Goal: Transaction & Acquisition: Purchase product/service

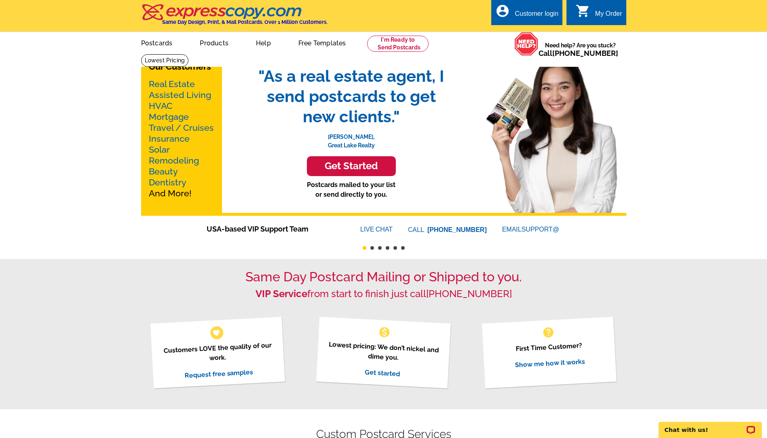
click at [164, 85] on link "Real Estate" at bounding box center [172, 84] width 46 height 10
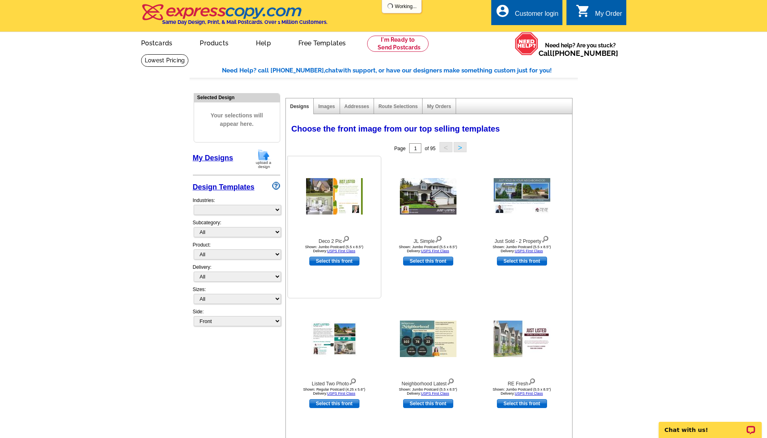
select select "785"
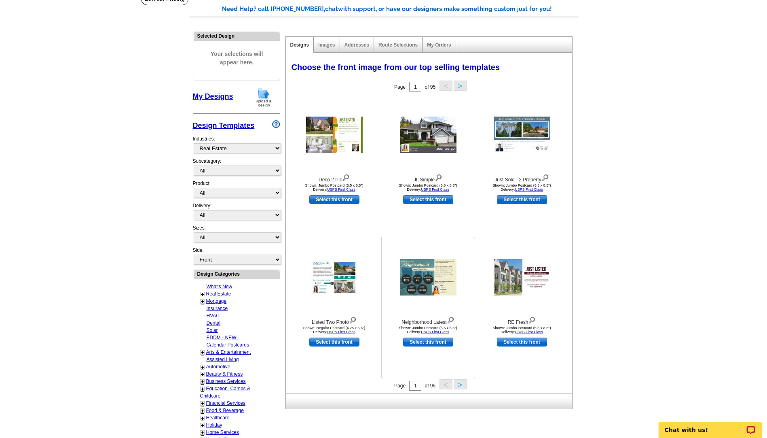
scroll to position [81, 0]
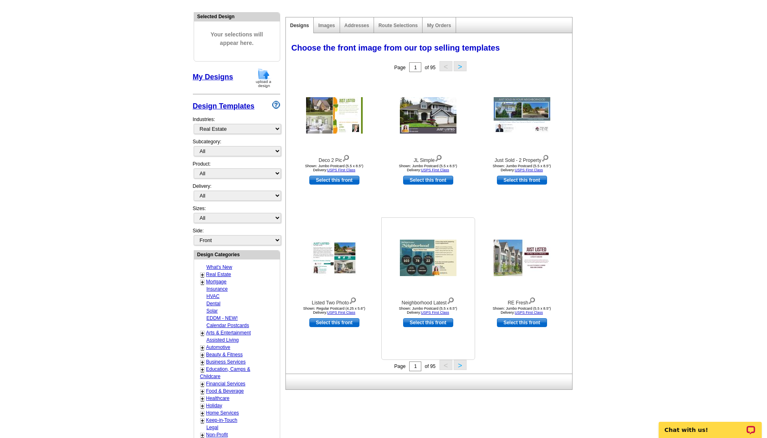
click at [411, 249] on img at bounding box center [428, 257] width 57 height 36
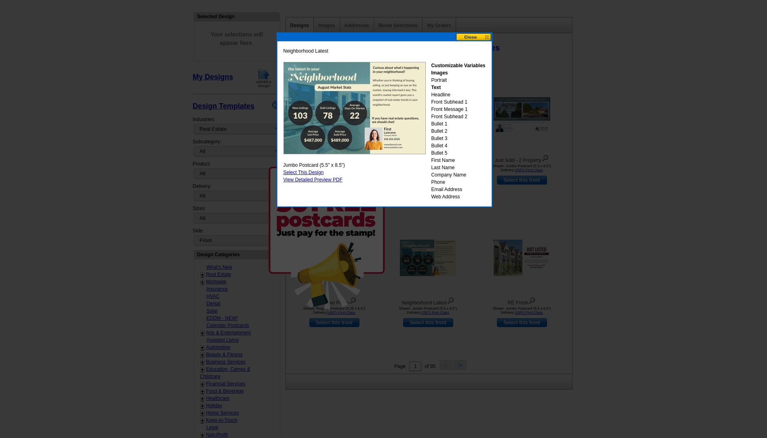
click at [477, 39] on button at bounding box center [474, 37] width 36 height 8
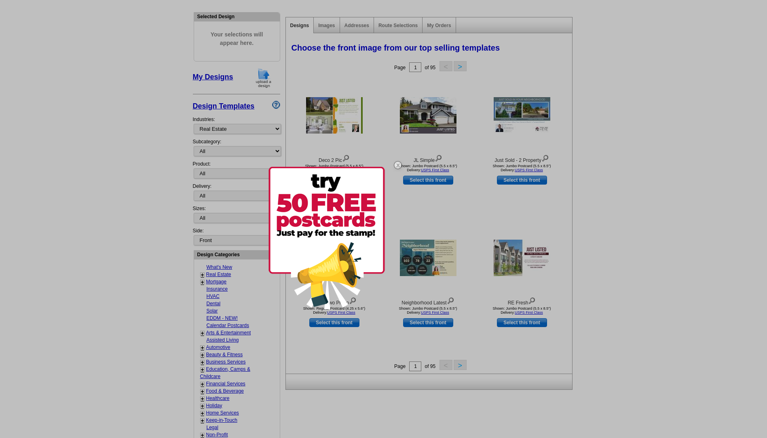
click at [258, 130] on div at bounding box center [383, 219] width 767 height 438
click at [254, 151] on div at bounding box center [383, 219] width 767 height 438
click at [274, 150] on div at bounding box center [383, 219] width 767 height 438
click at [331, 275] on img at bounding box center [327, 238] width 117 height 142
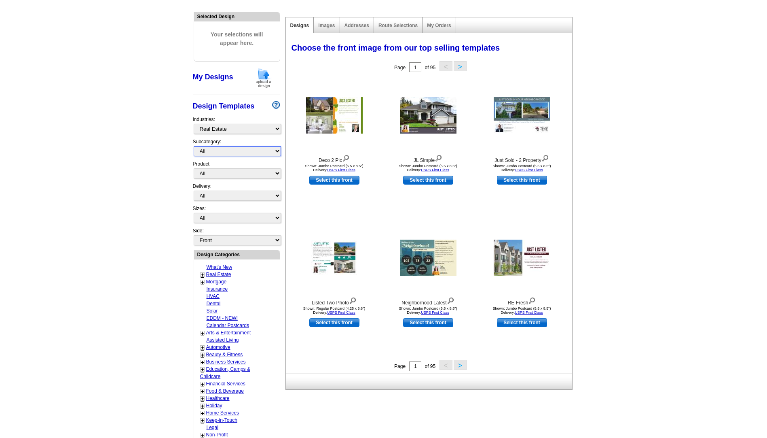
click at [235, 149] on select "All RE/MAX® Referrals Keller Williams® Berkshire Hathaway Home Services Century…" at bounding box center [237, 151] width 87 height 10
select select "793"
click at [194, 146] on select "All RE/MAX® Referrals Keller Williams® Berkshire Hathaway Home Services Century…" at bounding box center [237, 151] width 87 height 10
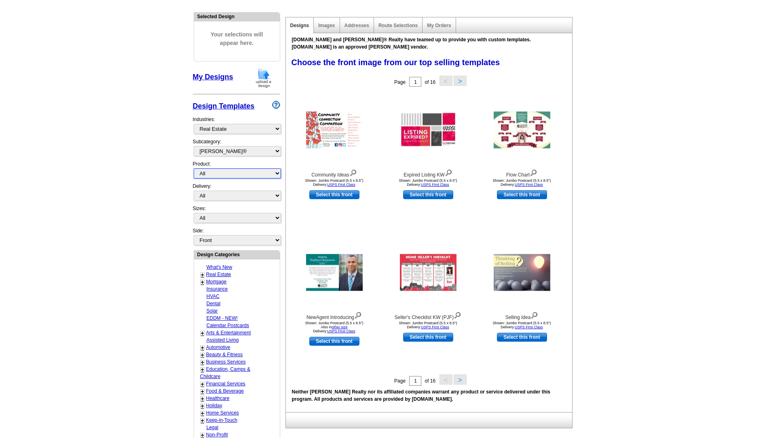
click at [209, 172] on select "All Postcards Letters and flyers Business Cards Door Hangers Greeting Cards" at bounding box center [237, 173] width 87 height 10
select select "1"
click at [194, 169] on select "All Postcards Letters and flyers Business Cards Door Hangers Greeting Cards" at bounding box center [237, 173] width 87 height 10
click at [208, 196] on select "All First Class Mail Shipped to Me EDDM Save 66% on Postage" at bounding box center [237, 196] width 87 height 10
select select "4"
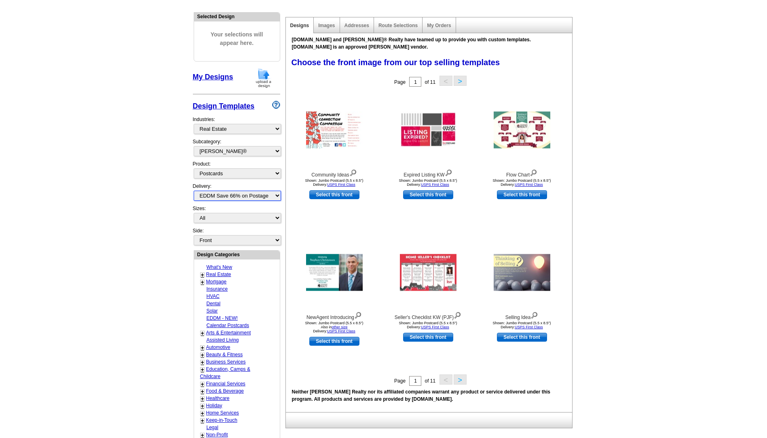
click at [194, 191] on select "All First Class Mail Shipped to Me EDDM Save 66% on Postage" at bounding box center [237, 196] width 87 height 10
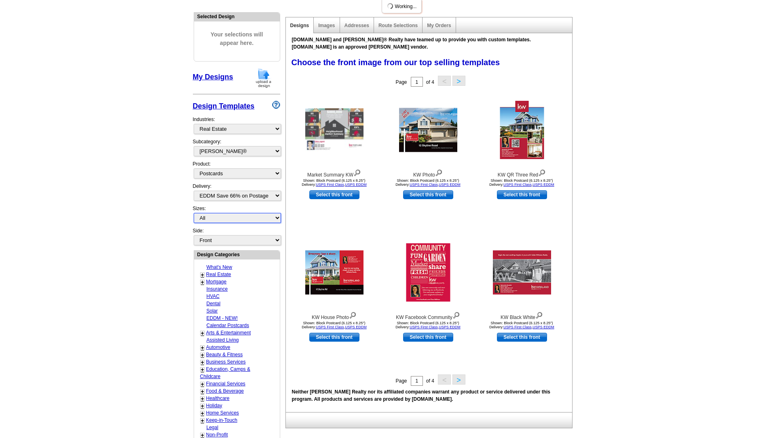
click at [227, 220] on select "All Jumbo Postcard (5.5" x 8.5") Regular Postcard (4.25" x 5.6") Panoramic Post…" at bounding box center [237, 218] width 87 height 10
select select "14"
click at [194, 213] on select "All Jumbo Postcard (5.5" x 8.5") Regular Postcard (4.25" x 5.6") Panoramic Post…" at bounding box center [237, 218] width 87 height 10
click at [278, 244] on select "Front Back" at bounding box center [237, 240] width 87 height 10
click at [432, 264] on img at bounding box center [428, 272] width 44 height 58
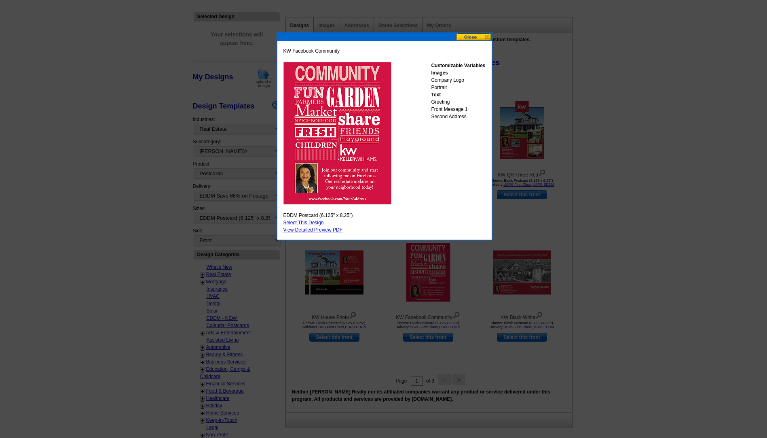
click at [489, 38] on button at bounding box center [474, 37] width 36 height 8
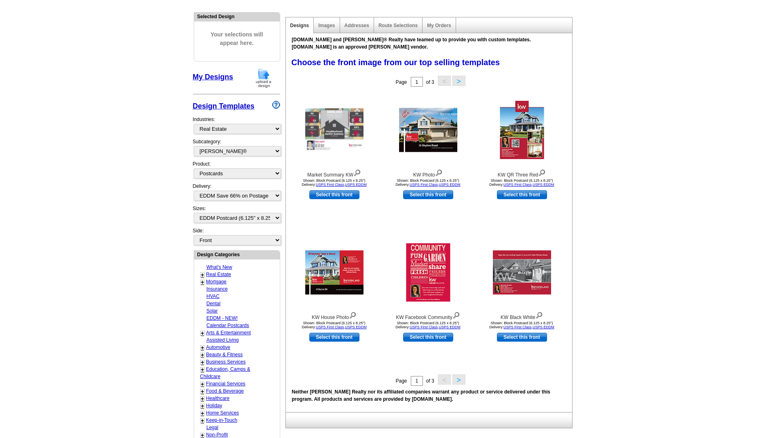
click at [461, 381] on button ">" at bounding box center [459, 379] width 13 height 10
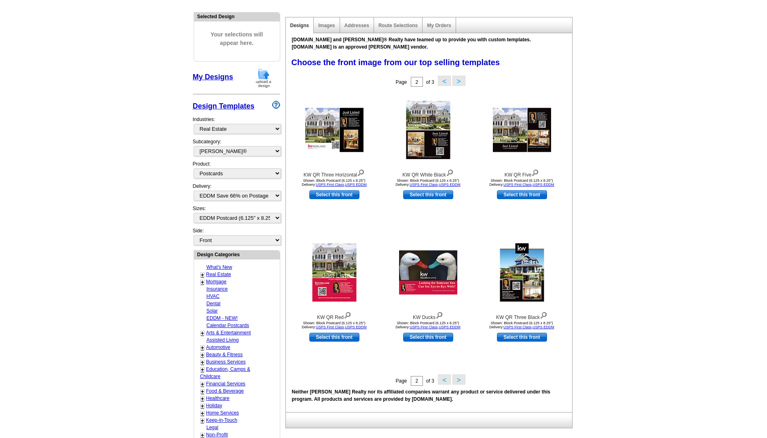
click at [463, 382] on button ">" at bounding box center [459, 379] width 13 height 10
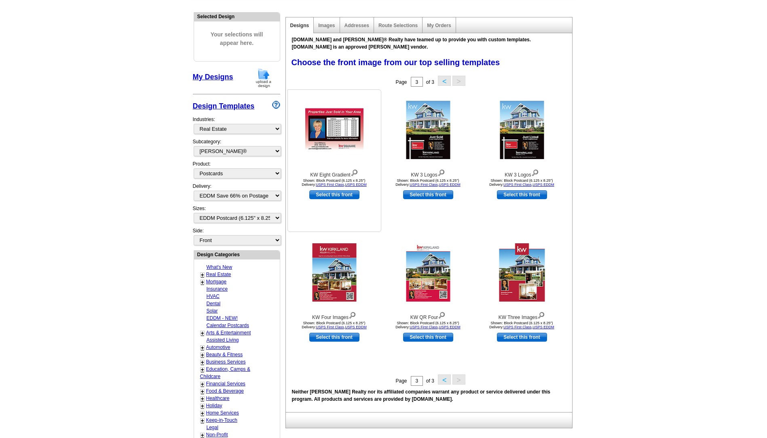
click at [327, 127] on img at bounding box center [334, 129] width 58 height 43
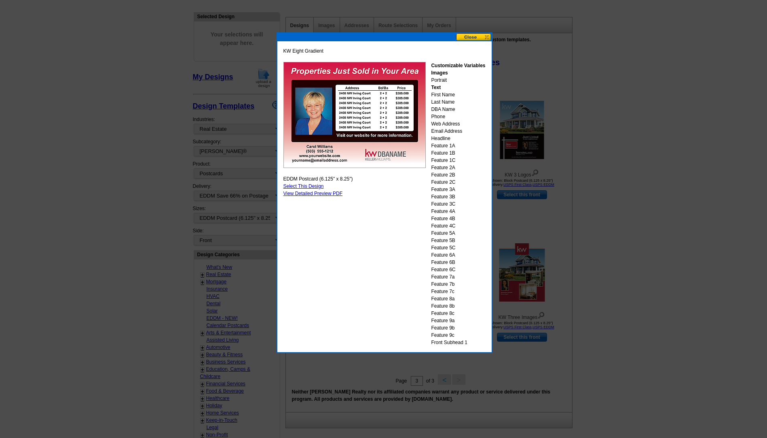
click at [295, 185] on link "Select This Design" at bounding box center [304, 186] width 40 height 6
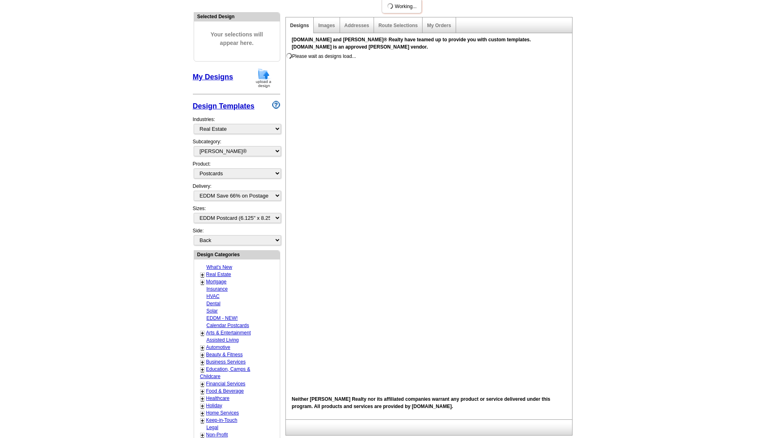
scroll to position [0, 0]
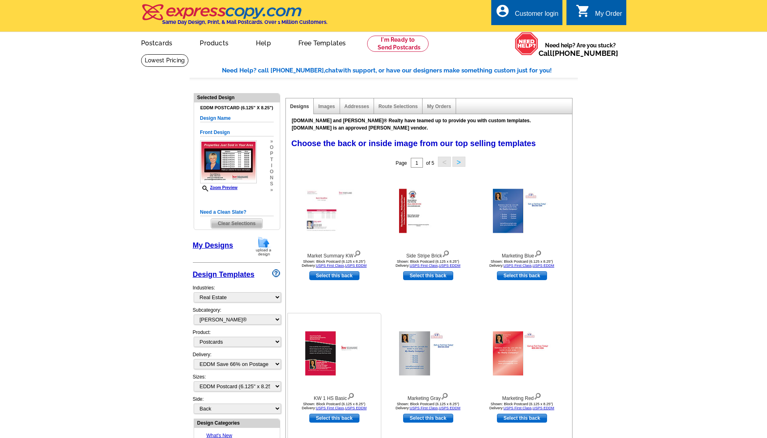
click at [332, 348] on img at bounding box center [334, 353] width 58 height 44
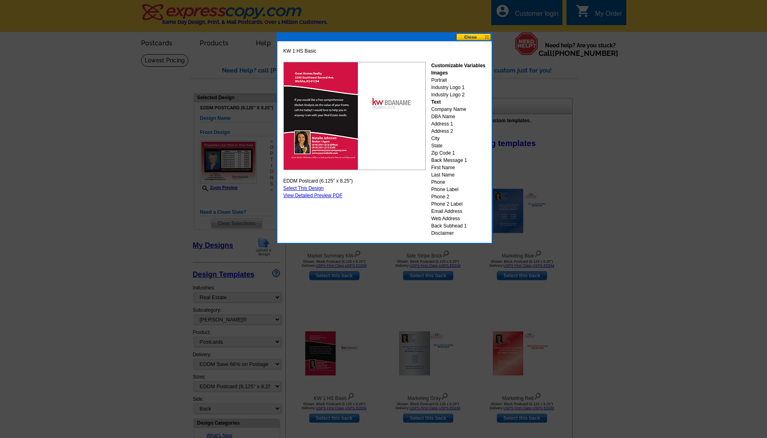
click at [488, 36] on button at bounding box center [474, 37] width 36 height 8
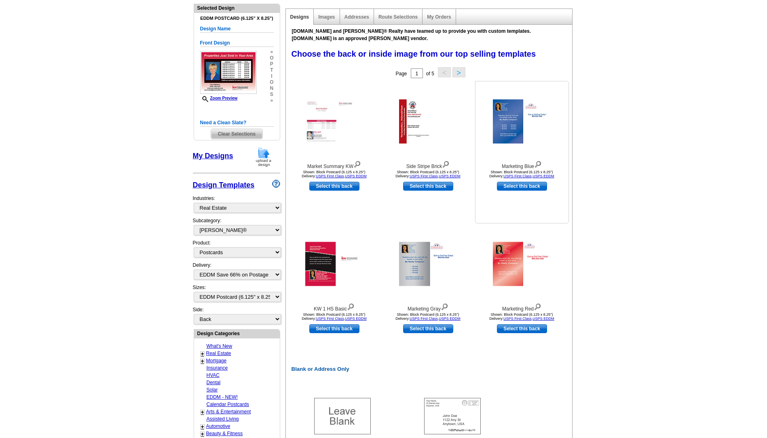
scroll to position [81, 0]
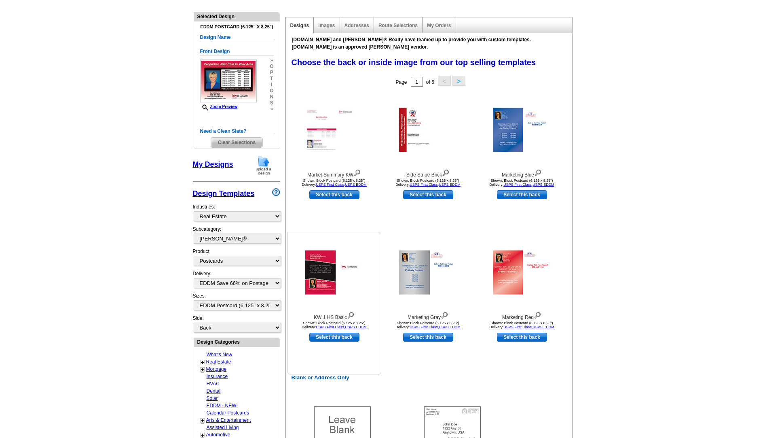
click at [328, 266] on img at bounding box center [334, 272] width 58 height 44
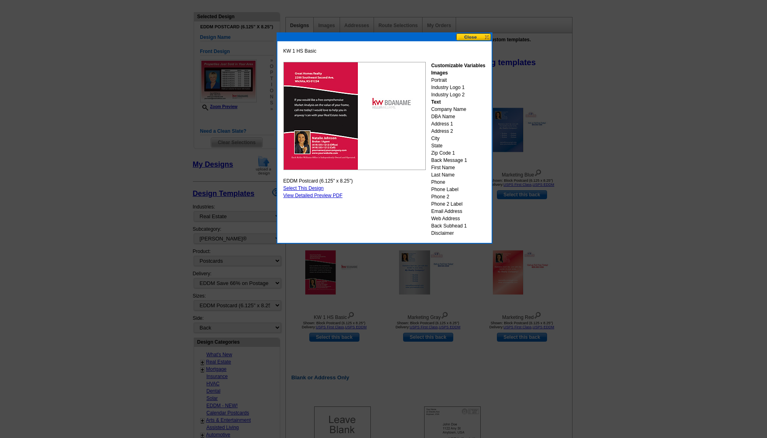
click at [303, 185] on div "KW 1 HS Basic Customizable Variables Images Portrait Industry Logo 1 Industry L…" at bounding box center [385, 141] width 206 height 193
click at [298, 189] on link "Select This Design" at bounding box center [304, 188] width 40 height 6
select select "front"
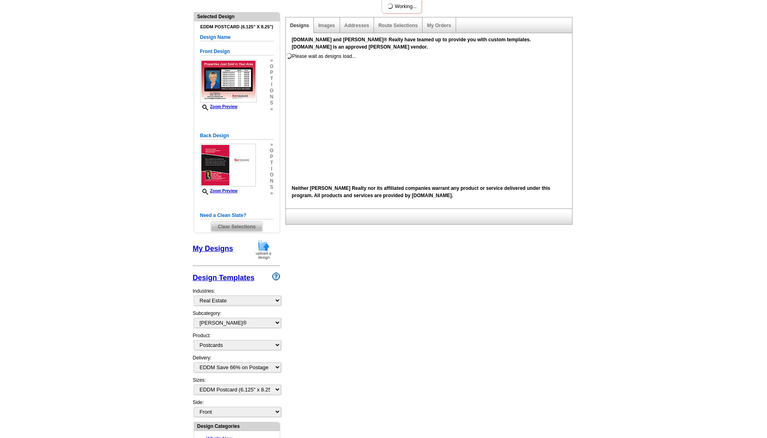
scroll to position [0, 0]
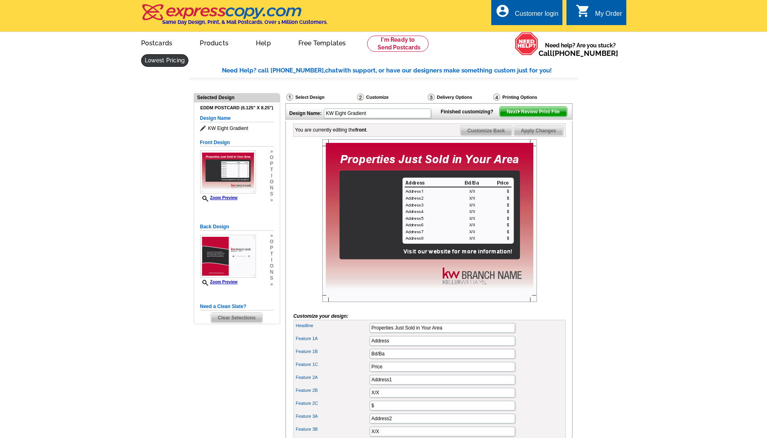
click at [535, 117] on span "Next Review Print File" at bounding box center [533, 112] width 67 height 10
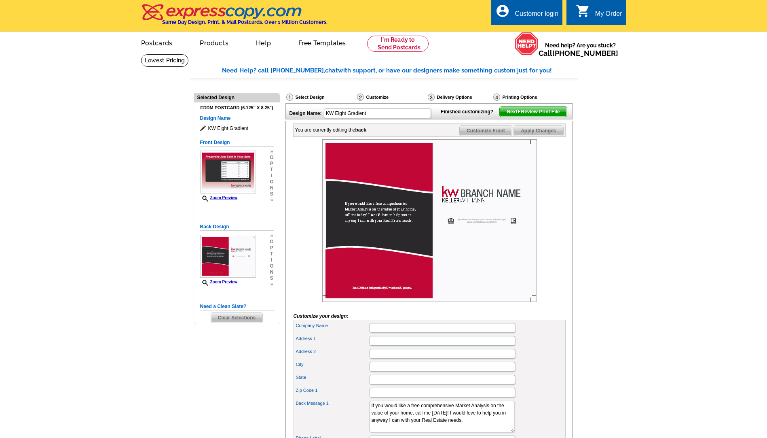
click at [513, 95] on div "Printing Options" at bounding box center [529, 97] width 72 height 8
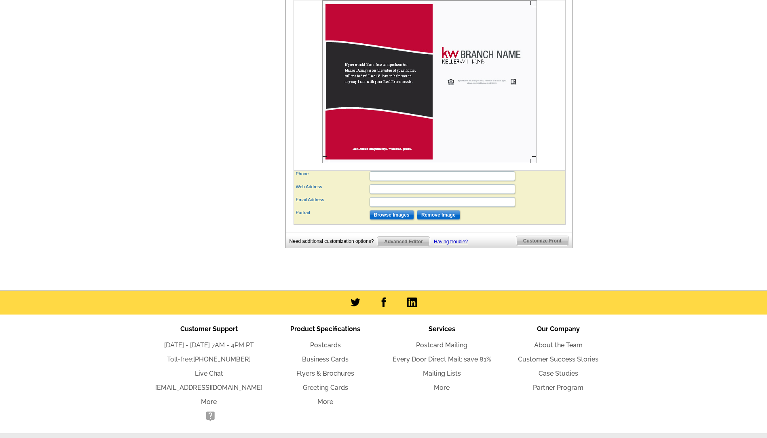
scroll to position [437, 0]
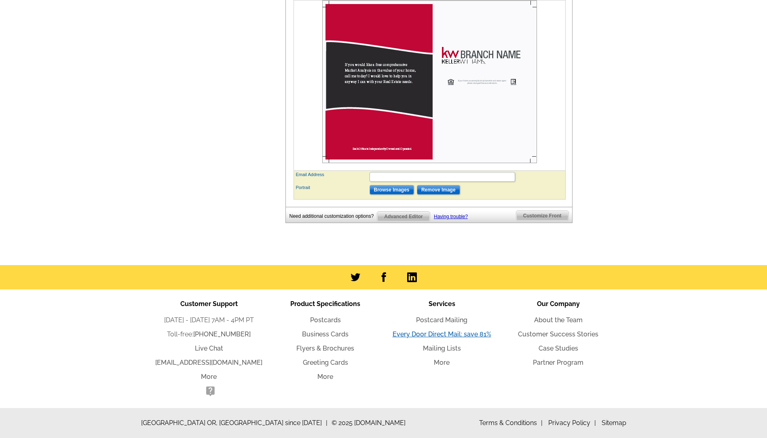
click at [431, 337] on link "Every Door Direct Mail: save 81%" at bounding box center [442, 334] width 99 height 8
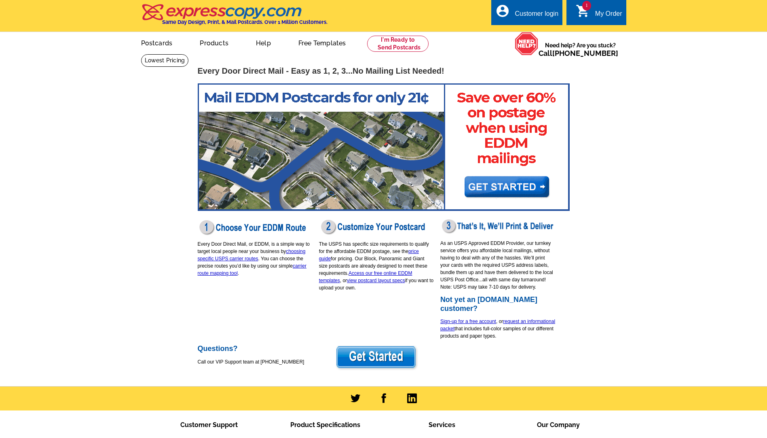
click at [272, 228] on img at bounding box center [253, 226] width 110 height 17
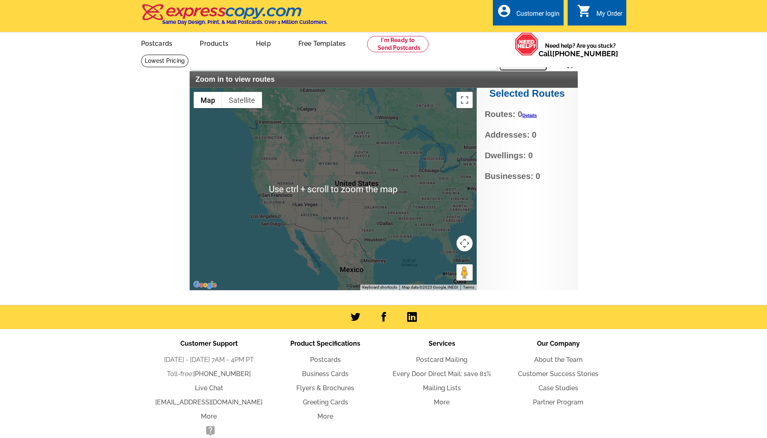
scroll to position [40, 0]
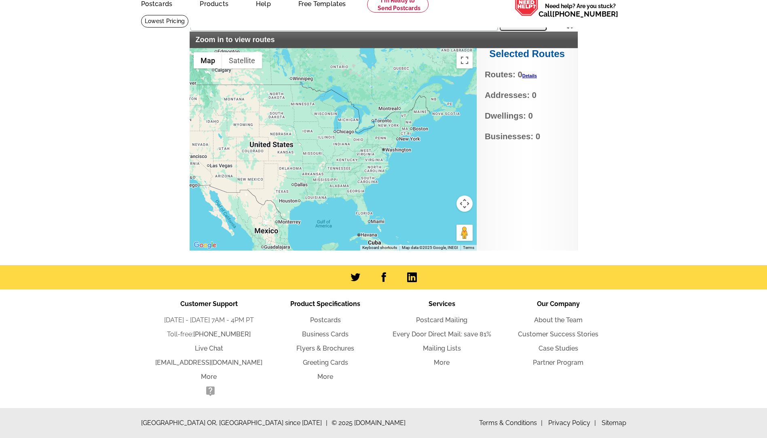
drag, startPoint x: 392, startPoint y: 203, endPoint x: 305, endPoint y: 204, distance: 86.6
click at [305, 204] on div at bounding box center [333, 149] width 287 height 202
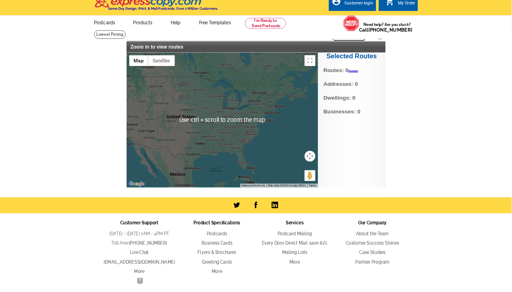
scroll to position [0, 0]
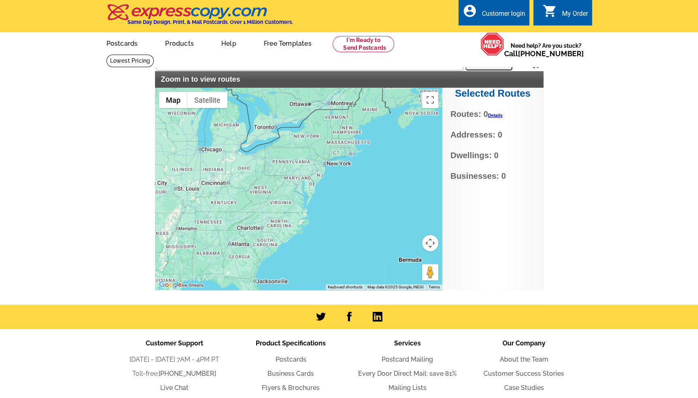
drag, startPoint x: 373, startPoint y: 203, endPoint x: 314, endPoint y: 115, distance: 106.4
click at [314, 115] on div at bounding box center [298, 189] width 287 height 202
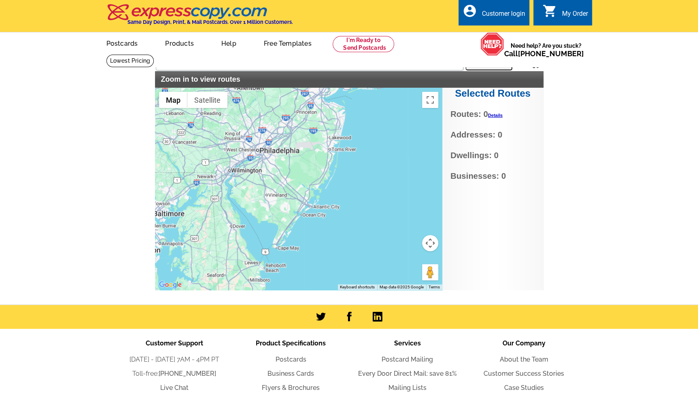
drag, startPoint x: 284, startPoint y: 151, endPoint x: 343, endPoint y: 261, distance: 124.3
click at [343, 261] on div at bounding box center [298, 189] width 287 height 202
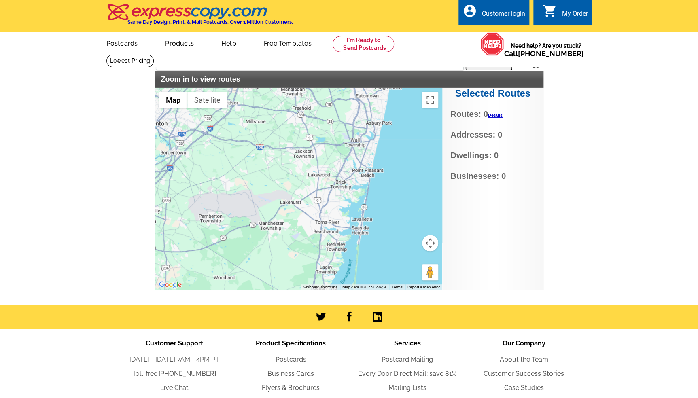
drag, startPoint x: 350, startPoint y: 154, endPoint x: 305, endPoint y: 206, distance: 69.4
click at [305, 206] on div at bounding box center [298, 189] width 287 height 202
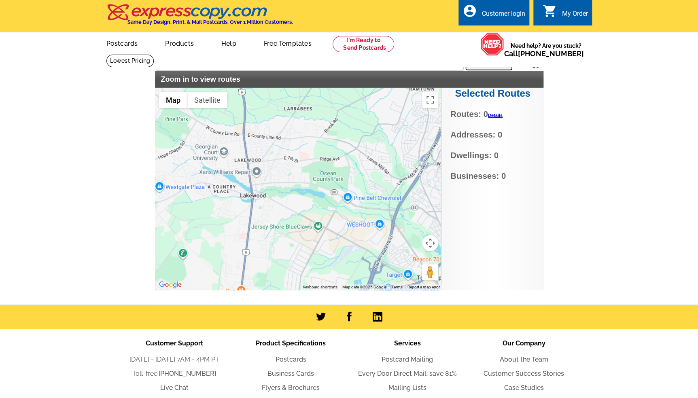
drag, startPoint x: 323, startPoint y: 183, endPoint x: 294, endPoint y: 255, distance: 77.7
click at [294, 255] on div at bounding box center [298, 189] width 287 height 202
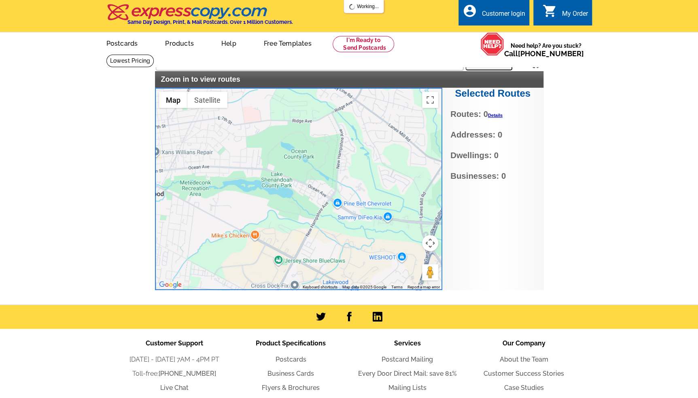
type input "45 Waterview Dr, Lakewood, NJ 08701, USA"
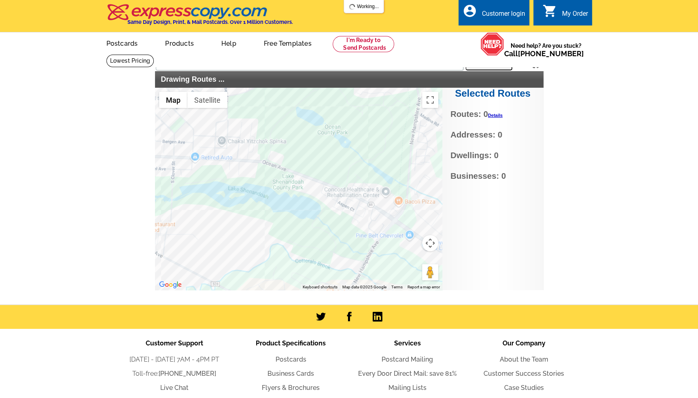
drag, startPoint x: 247, startPoint y: 182, endPoint x: 268, endPoint y: 210, distance: 35.3
click at [268, 210] on div at bounding box center [298, 189] width 287 height 202
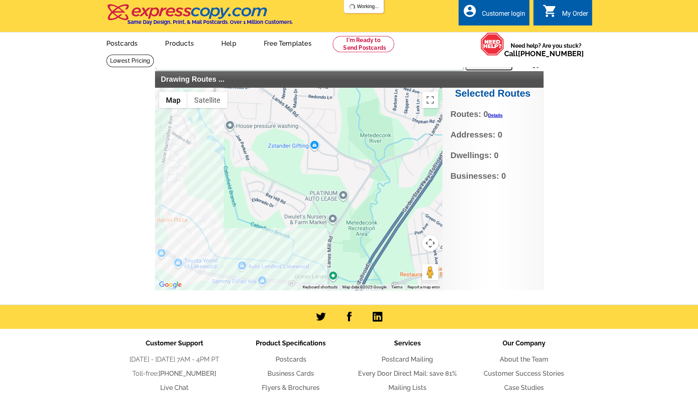
drag, startPoint x: 293, startPoint y: 162, endPoint x: 95, endPoint y: 160, distance: 198.2
click at [33, 142] on main "Settings Display PO Boxes 45 Waterview Dr, Lakewood, NJ 08701, USA Search Drawi…" at bounding box center [349, 179] width 698 height 251
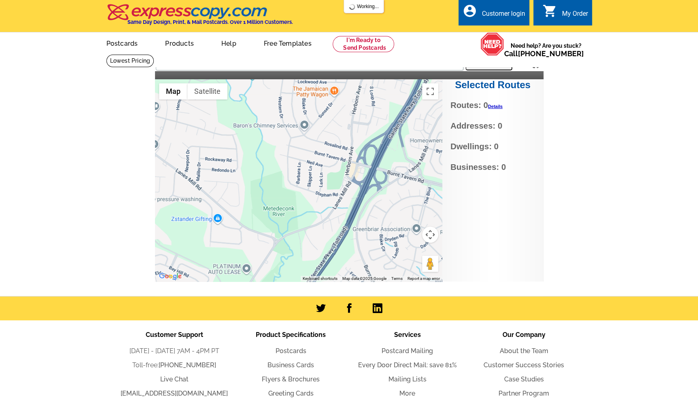
drag, startPoint x: 347, startPoint y: 236, endPoint x: 246, endPoint y: 312, distance: 126.5
click at [247, 322] on body "Customer Login Create New Account local_phone Same Day Design, Print, & Mail Po…" at bounding box center [349, 234] width 698 height 469
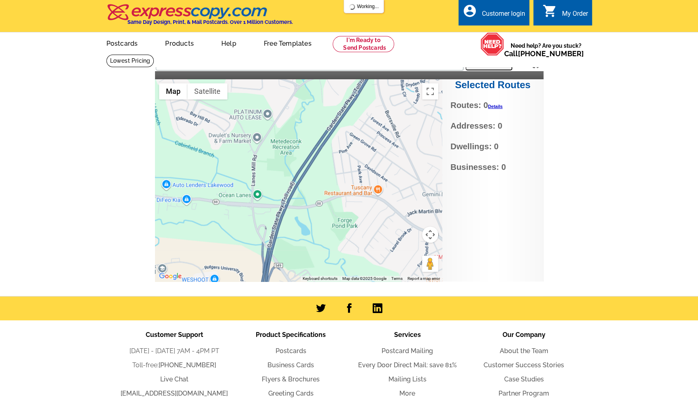
drag, startPoint x: 272, startPoint y: 266, endPoint x: 294, endPoint y: 93, distance: 174.5
click at [294, 93] on div at bounding box center [298, 180] width 287 height 202
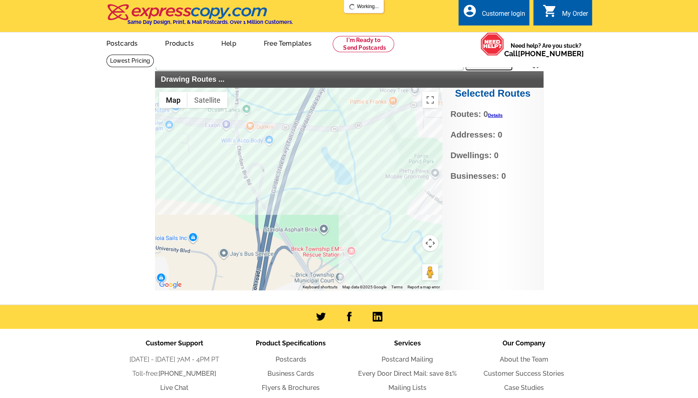
drag, startPoint x: 320, startPoint y: 252, endPoint x: 386, endPoint y: 165, distance: 110.0
click at [386, 165] on div at bounding box center [298, 189] width 287 height 202
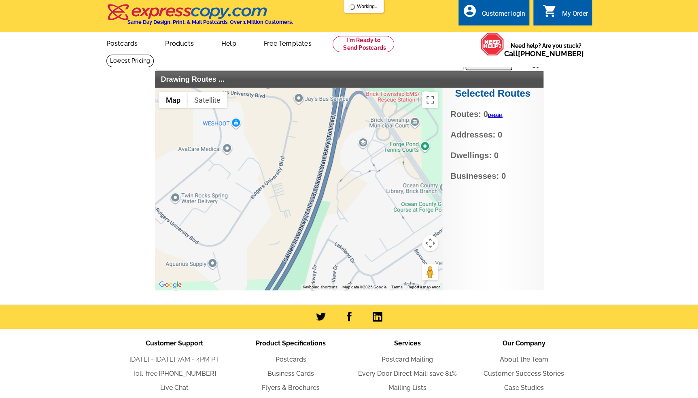
click at [366, 82] on div "Settings Display PO Boxes 45 Waterview Dr, Lakewood, NJ 08701, USA Search Drawi…" at bounding box center [349, 172] width 388 height 236
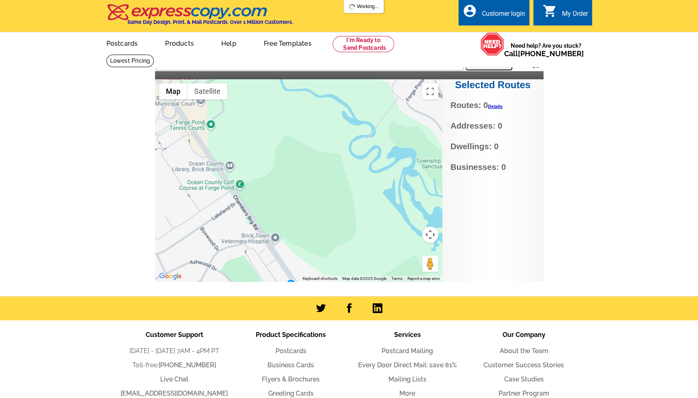
drag, startPoint x: 253, startPoint y: 225, endPoint x: 253, endPoint y: 192, distance: 33.2
click at [43, 210] on main "Settings Display PO Boxes 45 Waterview Dr, Lakewood, NJ 08701, USA Search Selec…" at bounding box center [349, 175] width 698 height 242
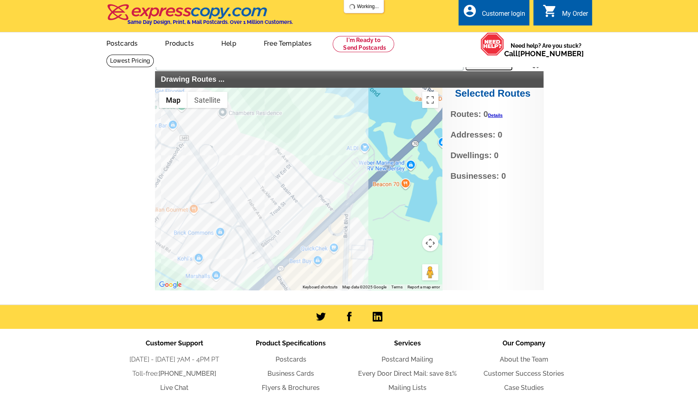
drag, startPoint x: 394, startPoint y: 173, endPoint x: 247, endPoint y: -28, distance: 248.9
click at [247, 0] on html "Customer Login Create New Account local_phone Same Day Design, Print, & Mail Po…" at bounding box center [349, 238] width 698 height 477
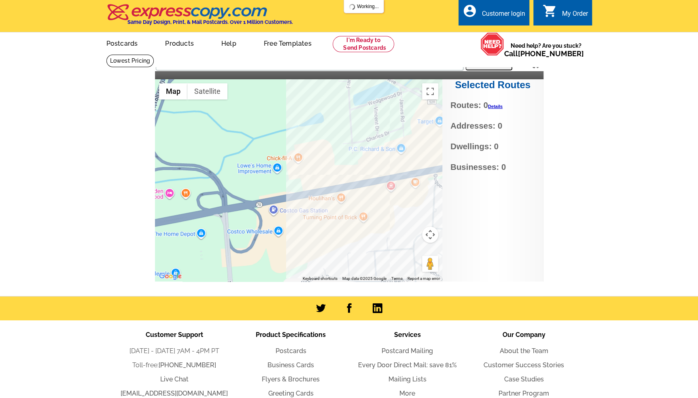
drag, startPoint x: 258, startPoint y: 205, endPoint x: 591, endPoint y: 14, distance: 383.5
click at [591, 14] on body "Customer Login Create New Account local_phone Same Day Design, Print, & Mail Po…" at bounding box center [349, 234] width 698 height 469
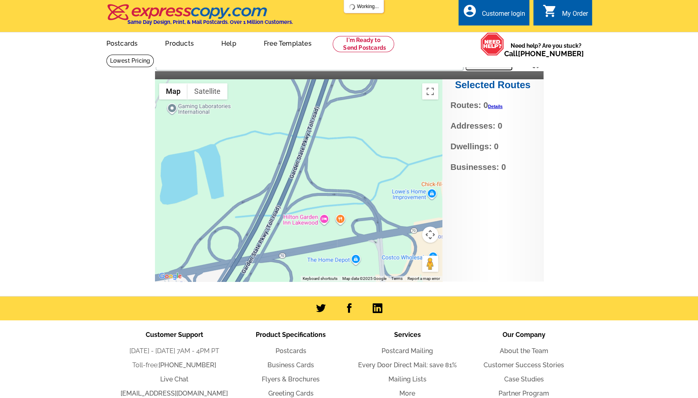
drag, startPoint x: 274, startPoint y: 182, endPoint x: 429, endPoint y: 199, distance: 155.8
click at [430, 199] on div at bounding box center [298, 180] width 287 height 202
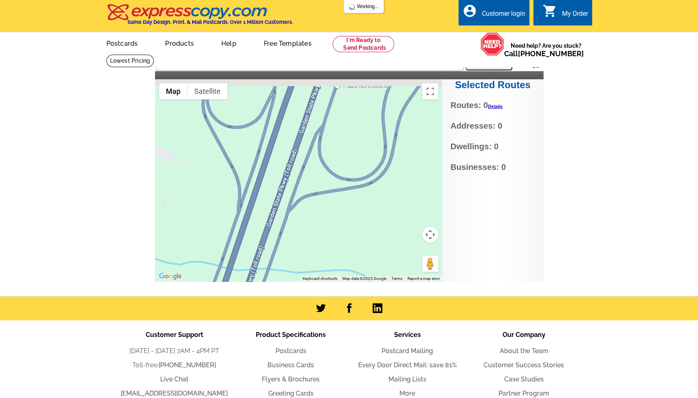
drag, startPoint x: 354, startPoint y: 167, endPoint x: 352, endPoint y: 337, distance: 169.5
click at [352, 337] on body "Customer Login Create New Account local_phone Same Day Design, Print, & Mail Po…" at bounding box center [349, 234] width 698 height 469
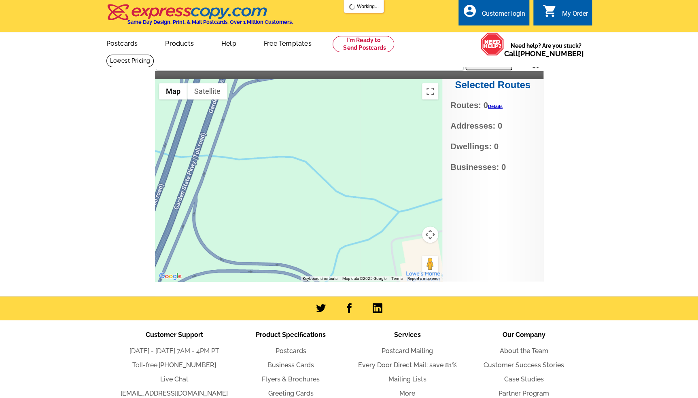
drag, startPoint x: 359, startPoint y: 106, endPoint x: 304, endPoint y: -13, distance: 131.6
click at [304, 0] on html "Customer Login Create New Account local_phone Same Day Design, Print, & Mail Po…" at bounding box center [349, 234] width 698 height 469
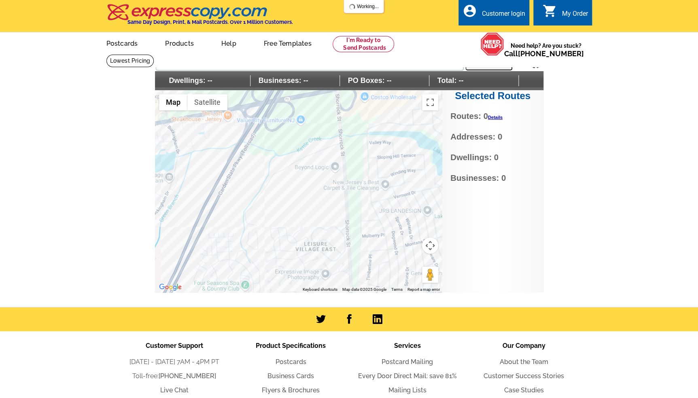
drag, startPoint x: 375, startPoint y: 253, endPoint x: 366, endPoint y: 132, distance: 121.3
click at [366, 132] on div at bounding box center [298, 191] width 287 height 202
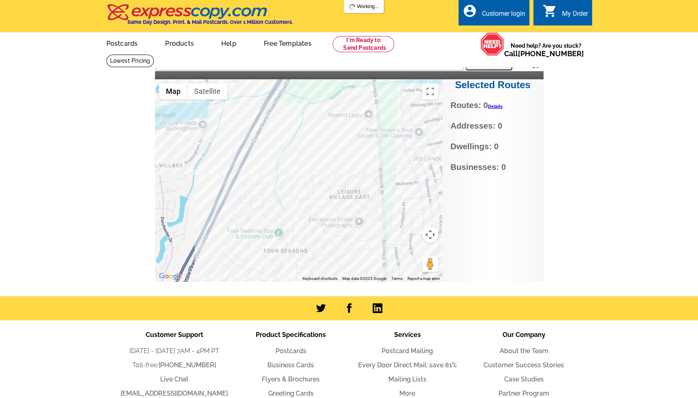
drag, startPoint x: 294, startPoint y: 208, endPoint x: 328, endPoint y: 153, distance: 64.7
click at [328, 153] on div at bounding box center [298, 180] width 287 height 202
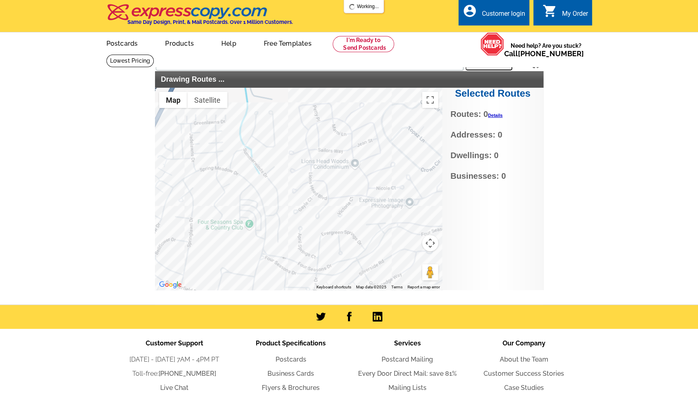
drag, startPoint x: 232, startPoint y: 220, endPoint x: 238, endPoint y: 203, distance: 17.8
click at [238, 203] on div at bounding box center [298, 189] width 287 height 202
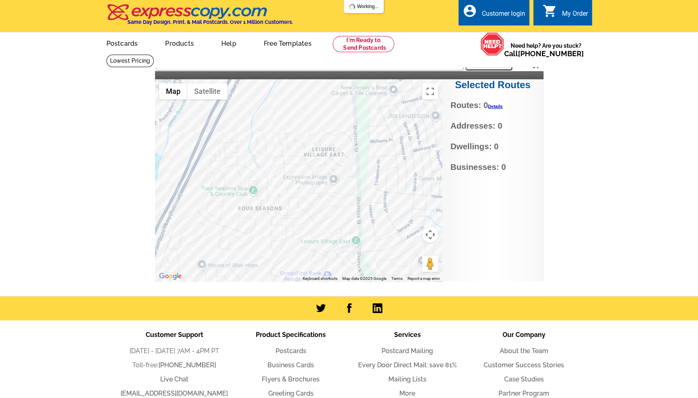
drag, startPoint x: 291, startPoint y: 179, endPoint x: 271, endPoint y: 161, distance: 26.9
click at [271, 161] on div at bounding box center [298, 180] width 287 height 202
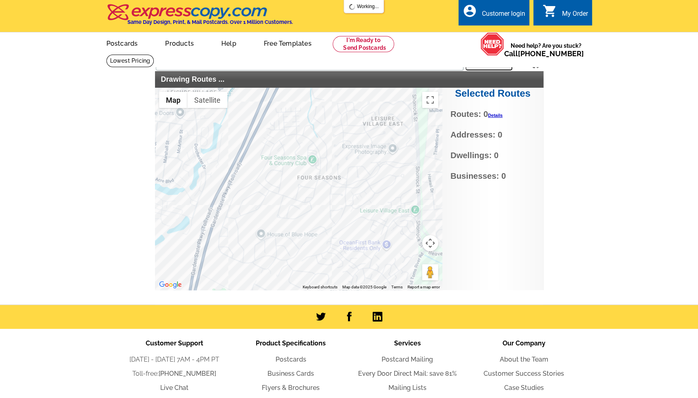
drag, startPoint x: 222, startPoint y: 206, endPoint x: 281, endPoint y: 164, distance: 71.6
click at [281, 164] on div at bounding box center [298, 189] width 287 height 202
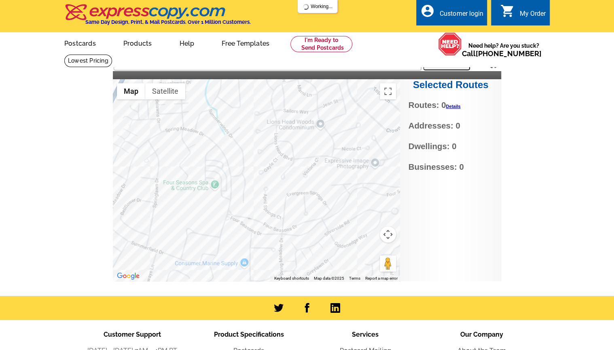
drag, startPoint x: 310, startPoint y: 202, endPoint x: 214, endPoint y: 202, distance: 96.7
click at [214, 203] on div at bounding box center [256, 180] width 287 height 202
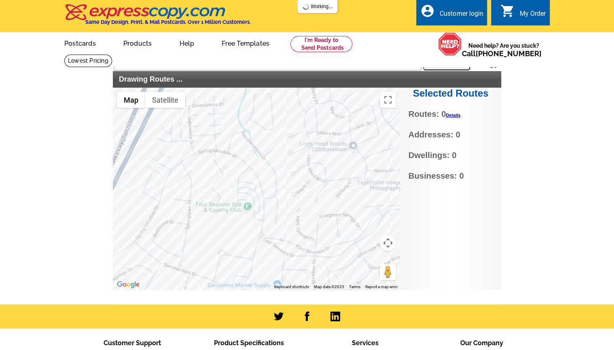
drag, startPoint x: 288, startPoint y: 174, endPoint x: 322, endPoint y: 170, distance: 33.7
click at [322, 170] on div at bounding box center [256, 189] width 287 height 202
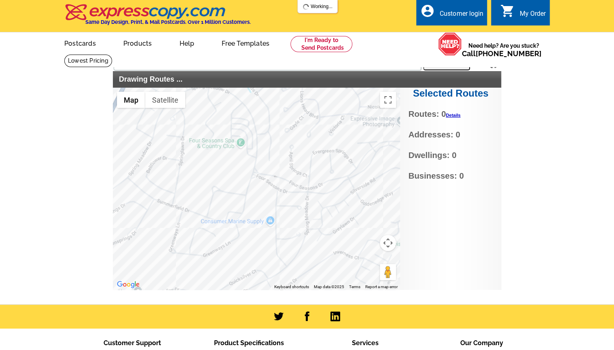
drag, startPoint x: 311, startPoint y: 234, endPoint x: 303, endPoint y: 168, distance: 66.4
click at [303, 168] on div at bounding box center [256, 189] width 287 height 202
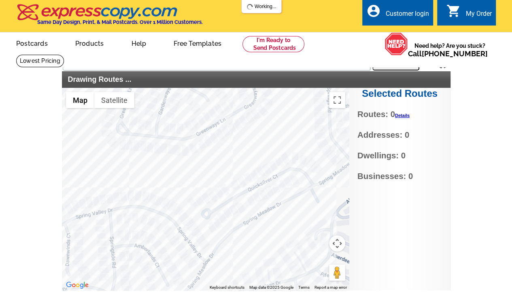
drag, startPoint x: 278, startPoint y: 232, endPoint x: 355, endPoint y: 10, distance: 235.4
click at [355, 10] on body "Customer Login Create New Account local_phone Same Day Design, Print, & Mail Po…" at bounding box center [256, 243] width 512 height 487
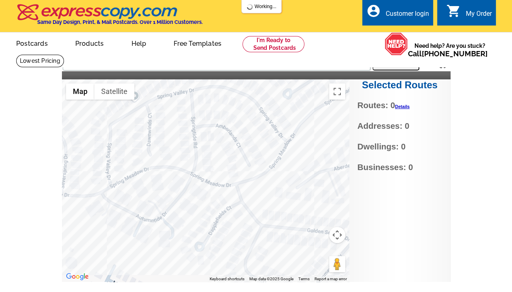
drag, startPoint x: 265, startPoint y: 226, endPoint x: 346, endPoint y: 113, distance: 138.3
click at [346, 113] on div at bounding box center [205, 180] width 287 height 202
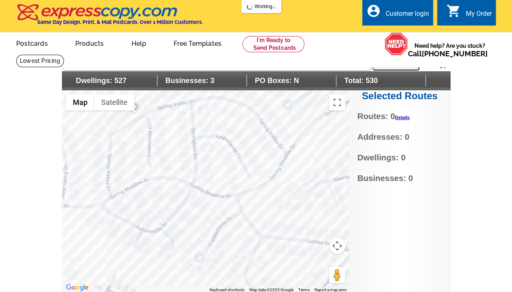
click at [188, 189] on div at bounding box center [205, 191] width 287 height 202
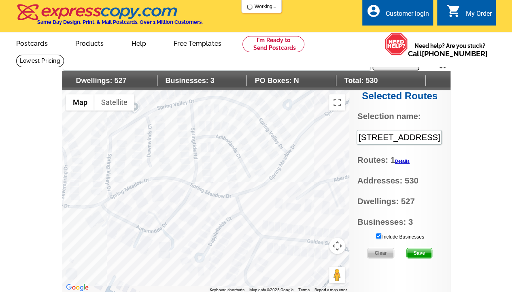
click at [164, 225] on div at bounding box center [205, 191] width 287 height 202
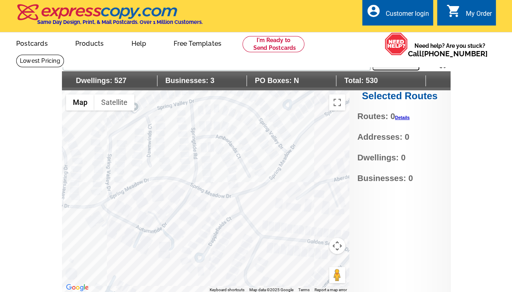
click at [164, 222] on div at bounding box center [205, 191] width 287 height 202
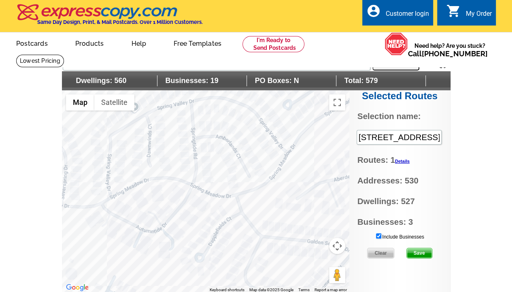
click at [194, 136] on div at bounding box center [205, 191] width 287 height 202
click at [129, 125] on div at bounding box center [205, 191] width 287 height 202
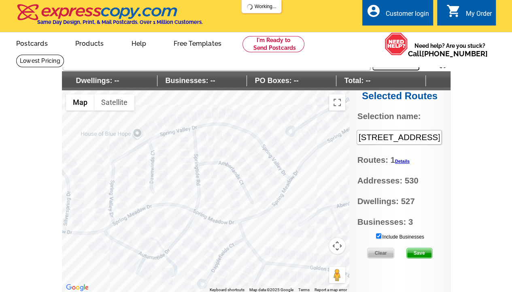
drag, startPoint x: 276, startPoint y: 136, endPoint x: 281, endPoint y: 157, distance: 21.9
click at [280, 163] on div at bounding box center [205, 191] width 287 height 202
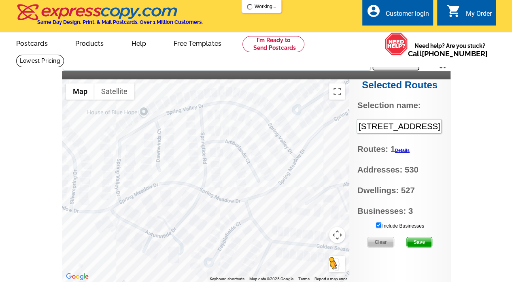
click at [341, 267] on button "Drag Pegman onto the map to open Street View" at bounding box center [337, 264] width 16 height 16
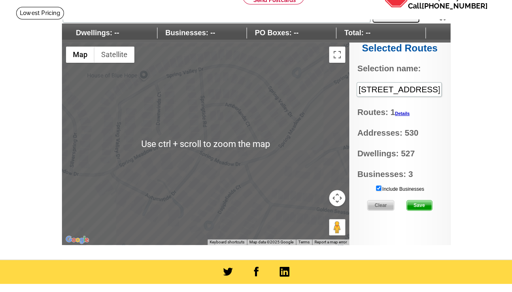
scroll to position [54, 0]
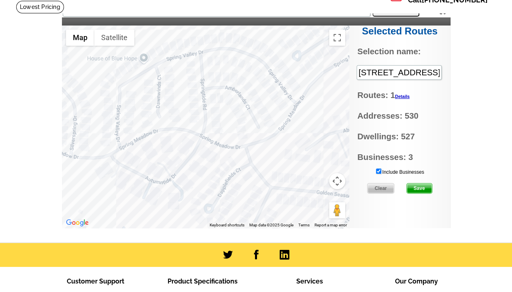
click at [336, 180] on button "Map camera controls" at bounding box center [337, 181] width 16 height 16
click at [402, 96] on link "Details" at bounding box center [402, 96] width 15 height 5
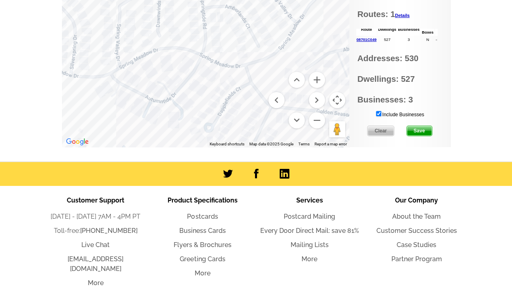
scroll to position [146, 0]
click at [187, 74] on div at bounding box center [205, 46] width 287 height 202
click at [366, 39] on link "08701C049" at bounding box center [366, 39] width 20 height 4
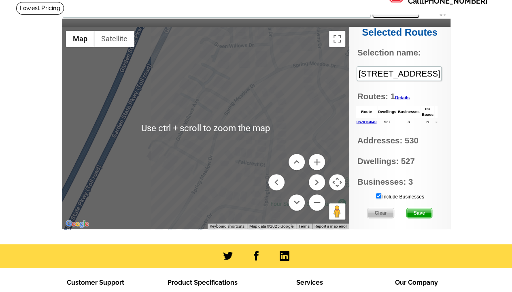
scroll to position [27, 0]
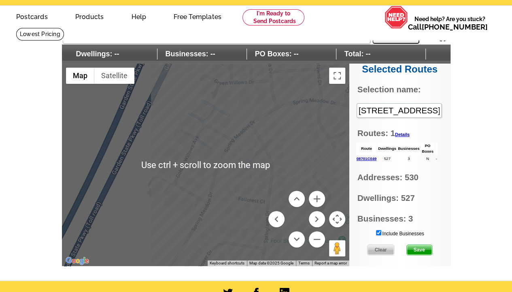
click at [255, 72] on div at bounding box center [205, 165] width 287 height 202
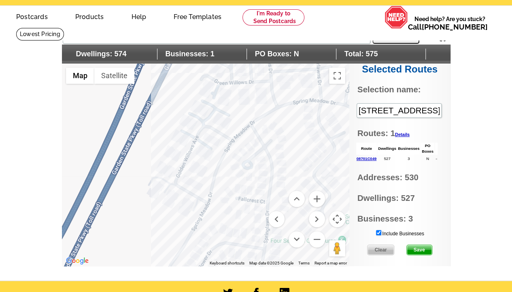
click at [241, 82] on div at bounding box center [205, 165] width 287 height 202
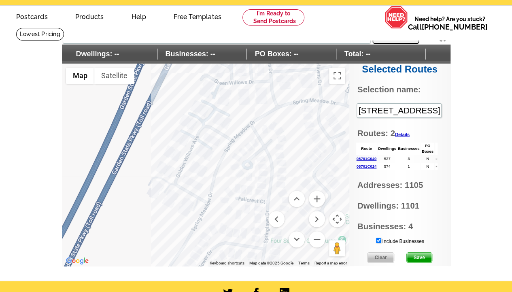
click at [496, 60] on main "Settings Display PO Boxes 45 Waterview Dr, Lakewood, NJ 08701, USA Search Dwell…" at bounding box center [256, 154] width 512 height 253
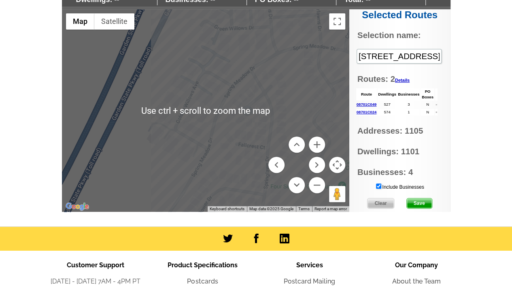
scroll to position [108, 0]
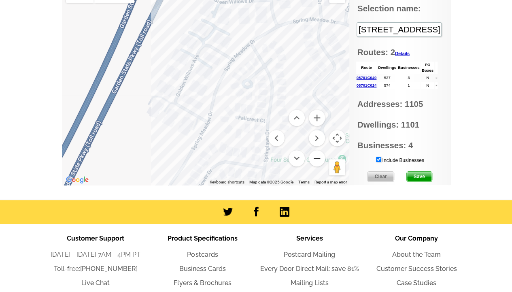
click at [316, 163] on button "Zoom out" at bounding box center [317, 158] width 16 height 16
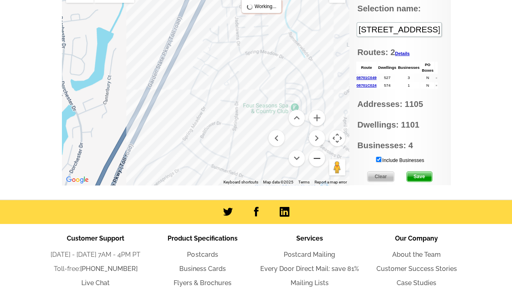
click at [316, 163] on button "Zoom out" at bounding box center [317, 158] width 16 height 16
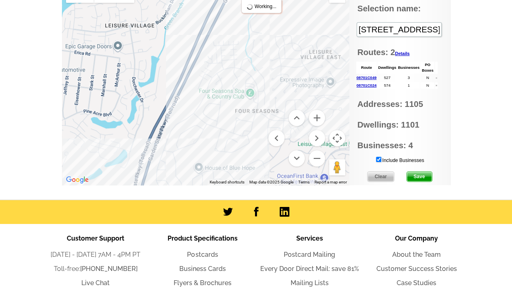
click at [373, 85] on link "08701C024" at bounding box center [366, 85] width 20 height 4
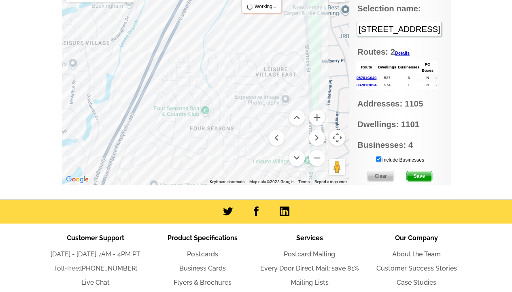
drag, startPoint x: 149, startPoint y: 98, endPoint x: 249, endPoint y: 70, distance: 103.9
click at [249, 70] on div at bounding box center [205, 83] width 287 height 202
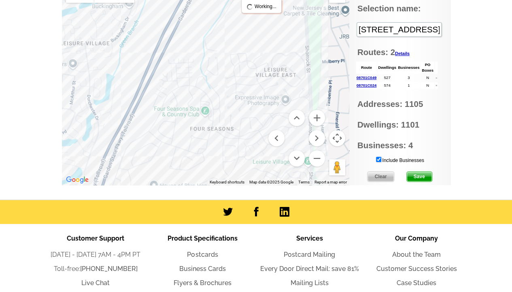
click at [252, 143] on div at bounding box center [205, 84] width 287 height 202
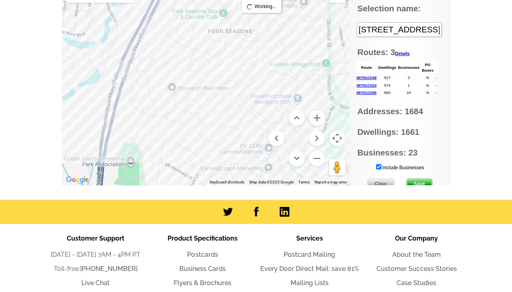
drag, startPoint x: 254, startPoint y: 129, endPoint x: 272, endPoint y: 30, distance: 100.8
click at [272, 30] on div at bounding box center [205, 84] width 287 height 202
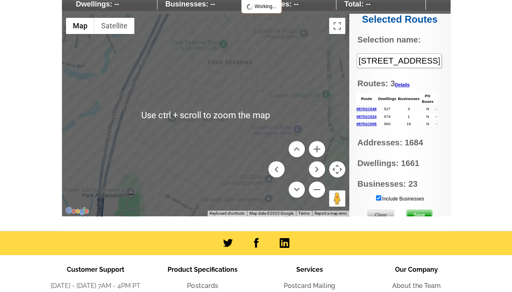
scroll to position [54, 0]
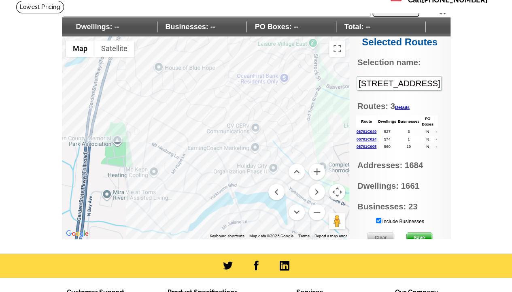
drag, startPoint x: 294, startPoint y: 143, endPoint x: 280, endPoint y: 66, distance: 78.6
click at [280, 66] on div at bounding box center [205, 137] width 287 height 202
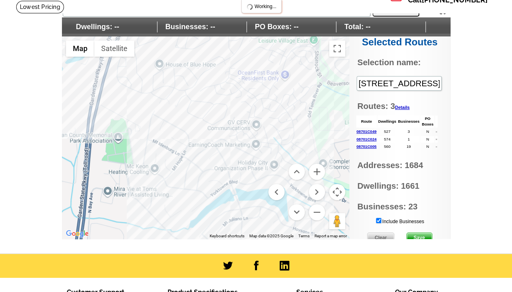
drag, startPoint x: 481, startPoint y: 87, endPoint x: 475, endPoint y: 44, distance: 43.4
click at [475, 44] on main "Settings Display PO Boxes 45 Waterview Dr, Lakewood, NJ 08701, USA Search Dwell…" at bounding box center [256, 126] width 512 height 253
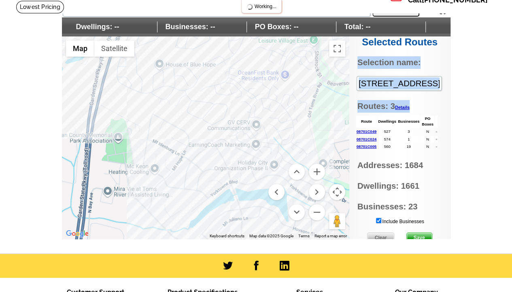
drag, startPoint x: 415, startPoint y: 97, endPoint x: 408, endPoint y: 56, distance: 41.6
click at [408, 56] on div "Selected Routes Selection name: 45 Waterview Dr, Lakewood, NJ 08701, USA Routes…" at bounding box center [399, 137] width 101 height 202
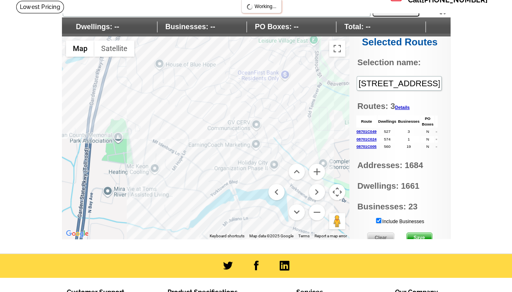
drag, startPoint x: 408, startPoint y: 56, endPoint x: 505, endPoint y: 91, distance: 103.1
click at [505, 91] on main "Settings Display PO Boxes 45 Waterview Dr, Lakewood, NJ 08701, USA Search Dwell…" at bounding box center [256, 126] width 512 height 253
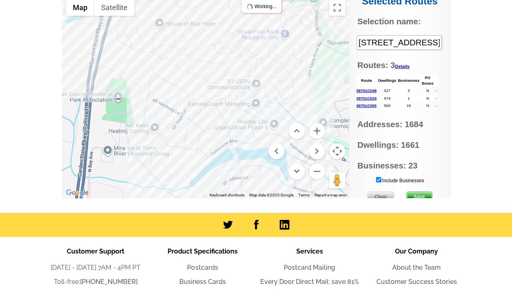
scroll to position [108, 0]
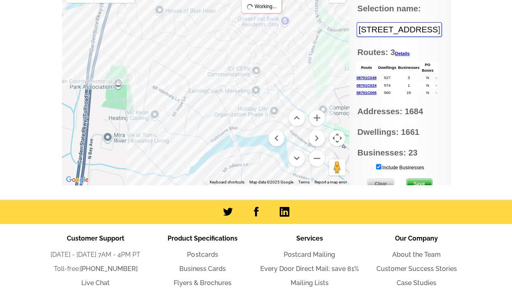
click at [366, 34] on input "45 Waterview Dr, Lakewood, NJ 08701, USA" at bounding box center [398, 29] width 85 height 15
drag, startPoint x: 424, startPoint y: 27, endPoint x: 153, endPoint y: 0, distance: 272.0
click at [153, 0] on div "Settings Display PO Boxes 45 Waterview Dr, Lakewood, NJ 08701, USA Search Dwell…" at bounding box center [256, 66] width 388 height 238
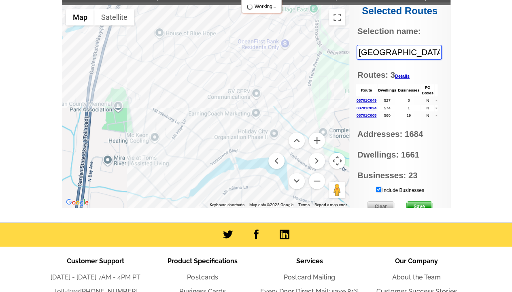
type input "FourLakewood, NJ 08701, USA"
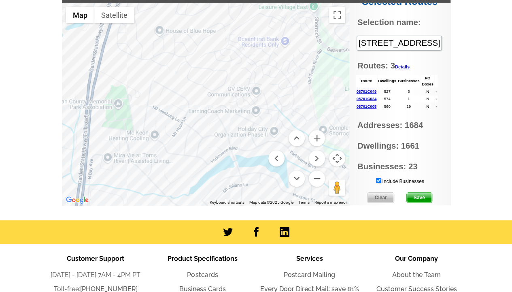
scroll to position [7, 0]
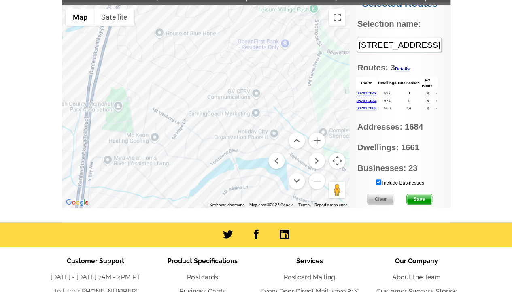
click at [407, 69] on link "Details" at bounding box center [402, 68] width 15 height 5
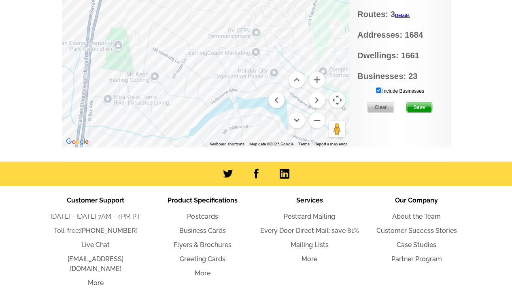
scroll to position [166, 0]
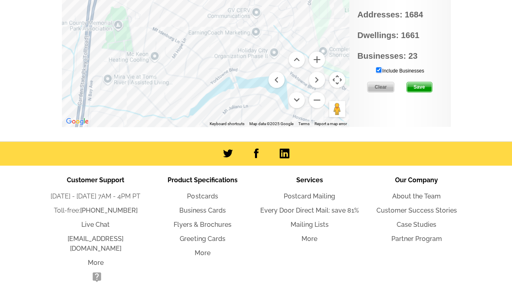
click at [380, 67] on input "Include Businesses" at bounding box center [378, 69] width 5 height 5
click at [420, 85] on span "Save" at bounding box center [419, 87] width 25 height 10
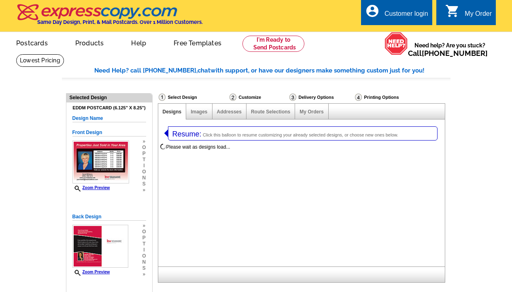
select select "1"
select select "4"
select select "14"
select select "785"
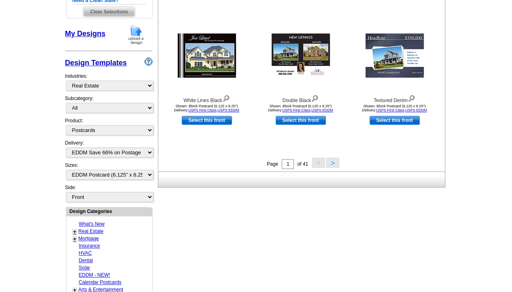
scroll to position [377, 0]
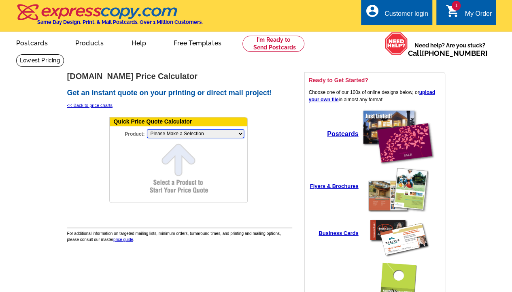
click at [192, 131] on select "Please Make a Selection Jumbo Postcard (5.5" x 8.5") Regular Postcard (4.25" x …" at bounding box center [195, 133] width 97 height 9
select select "2"
click at [147, 129] on select "Please Make a Selection Jumbo Postcard (5.5" x 8.5") Regular Postcard (4.25" x …" at bounding box center [195, 133] width 97 height 9
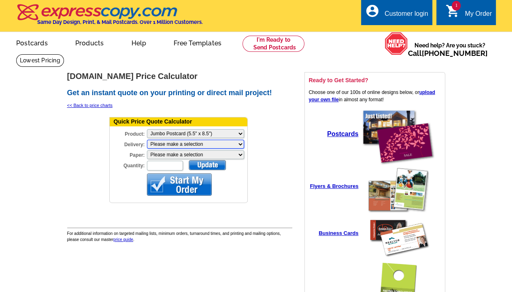
click at [186, 146] on select "Please make a selection Print + Address+USPS First Class Print-Only+Shipped To …" at bounding box center [195, 144] width 97 height 9
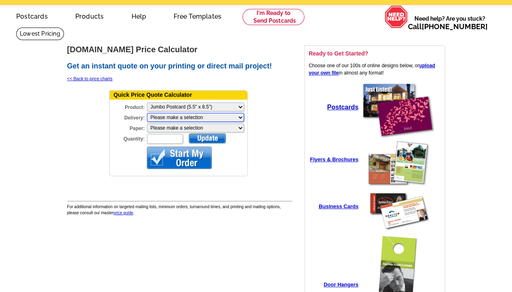
click at [173, 114] on select "Please make a selection Print + Address+USPS First Class Print-Only+Shipped To …" at bounding box center [195, 117] width 97 height 9
click at [180, 125] on select "Please make a selection Recyclable Board Magnetic Stock" at bounding box center [195, 127] width 97 height 9
select select "3"
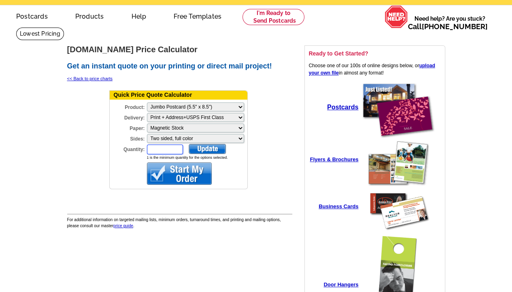
click at [182, 147] on input "Quantity:" at bounding box center [165, 149] width 36 height 10
type input "1500"
click at [218, 144] on div at bounding box center [207, 149] width 37 height 10
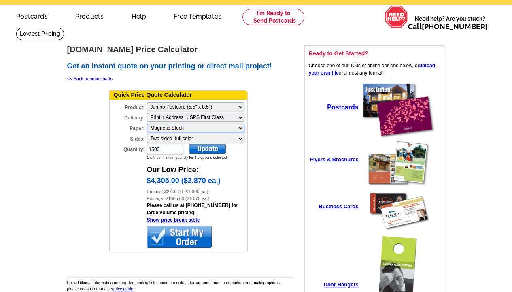
click at [222, 125] on select "Please make a selection Recyclable Board Magnetic Stock" at bounding box center [195, 127] width 97 height 9
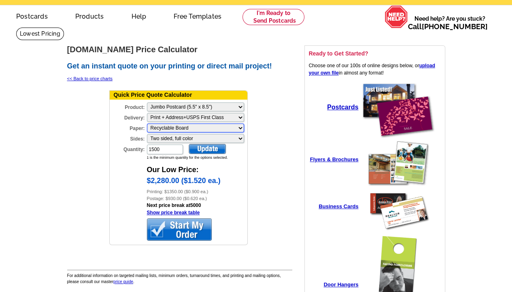
click at [198, 125] on select "Please make a selection Recyclable Board Magnetic Stock" at bounding box center [195, 127] width 97 height 9
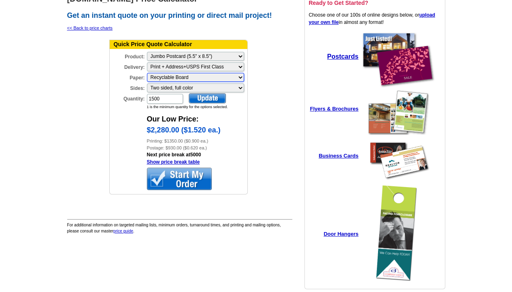
scroll to position [54, 0]
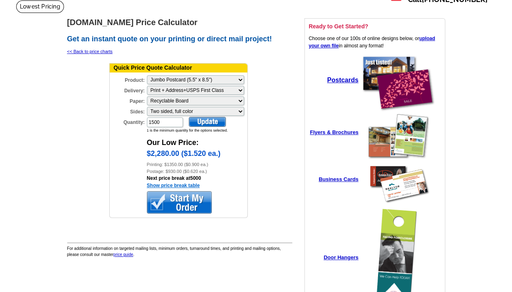
click at [180, 182] on link "Show price break table" at bounding box center [173, 185] width 53 height 6
click at [224, 87] on select "Please make a selection Print + Address+USPS First Class Print + Address+Shippe…" at bounding box center [195, 90] width 97 height 9
click at [226, 77] on select "Please Make a Selection Jumbo Postcard (5.5" x 8.5") Regular Postcard (4.25" x …" at bounding box center [195, 79] width 97 height 9
select select "14"
click at [147, 76] on select "Please Make a Selection Jumbo Postcard (5.5" x 8.5") Regular Postcard (4.25" x …" at bounding box center [195, 79] width 97 height 9
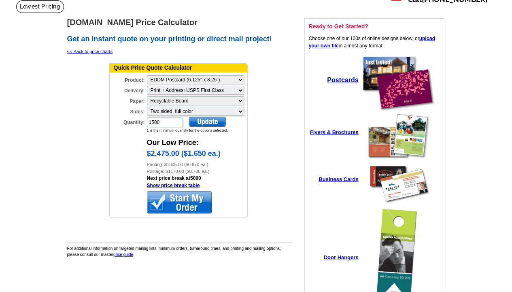
click at [210, 118] on div at bounding box center [207, 122] width 37 height 10
click at [189, 107] on select "Please make a selection Two sided, full color" at bounding box center [195, 111] width 97 height 9
click at [282, 130] on td at bounding box center [269, 143] width 40 height 164
click at [182, 96] on select "Please make a selection Recyclable Board" at bounding box center [195, 100] width 97 height 9
click at [179, 193] on div at bounding box center [179, 202] width 65 height 22
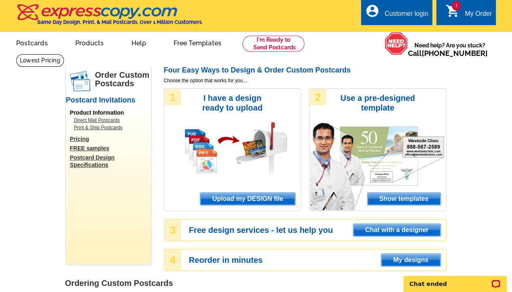
click at [408, 195] on span "Show templates" at bounding box center [403, 199] width 73 height 12
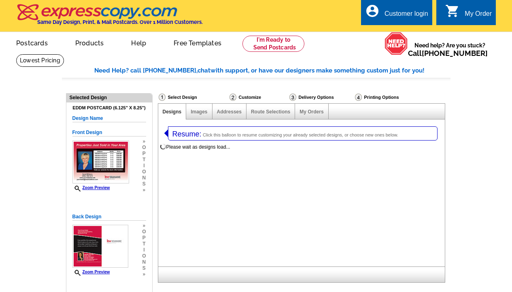
select select "1"
select select "14"
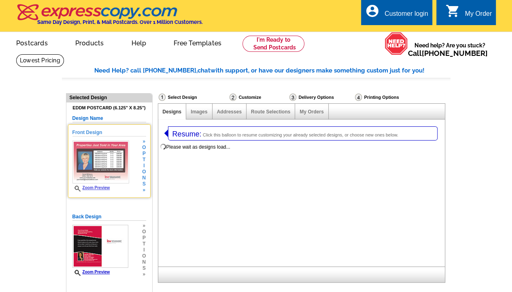
select select "971"
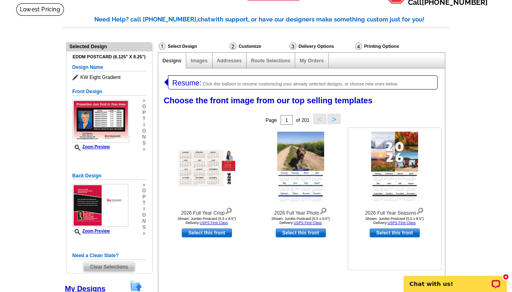
scroll to position [54, 0]
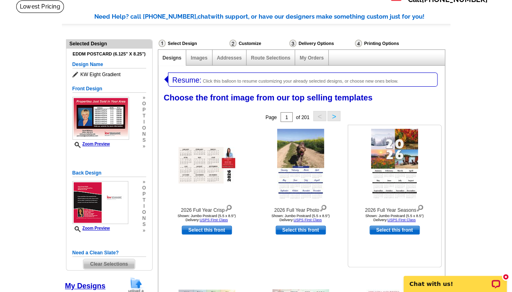
click at [396, 230] on link "Select this front" at bounding box center [394, 229] width 50 height 9
select select "2"
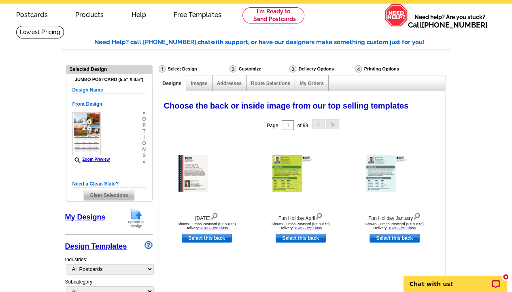
scroll to position [27, 0]
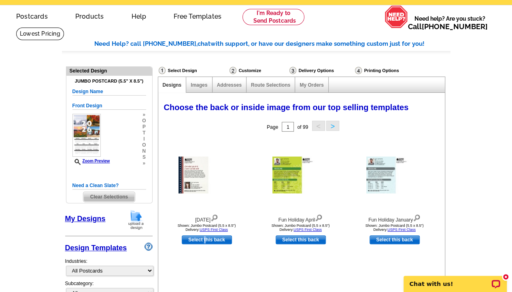
click at [205, 242] on link "Select this back" at bounding box center [207, 239] width 50 height 9
select select "front"
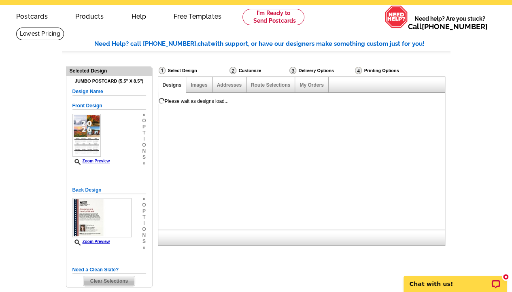
scroll to position [0, 0]
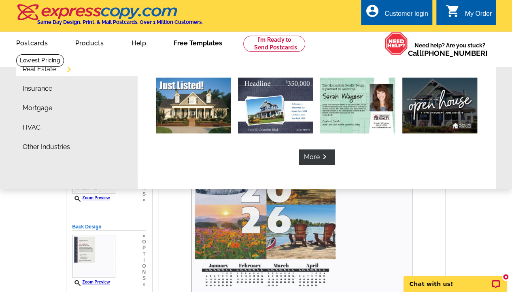
click at [96, 68] on li "Real Estate" at bounding box center [80, 70] width 115 height 19
